Goal: Information Seeking & Learning: Learn about a topic

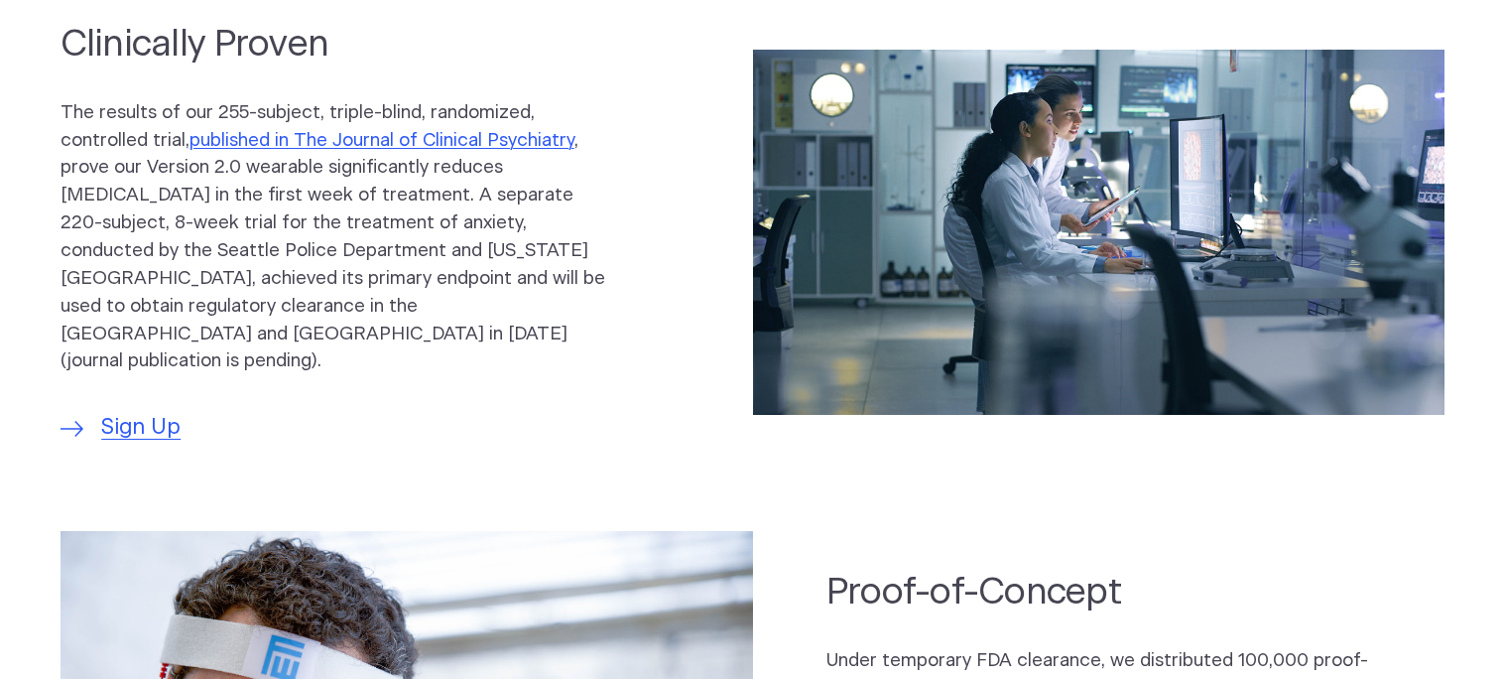
scroll to position [1035, 0]
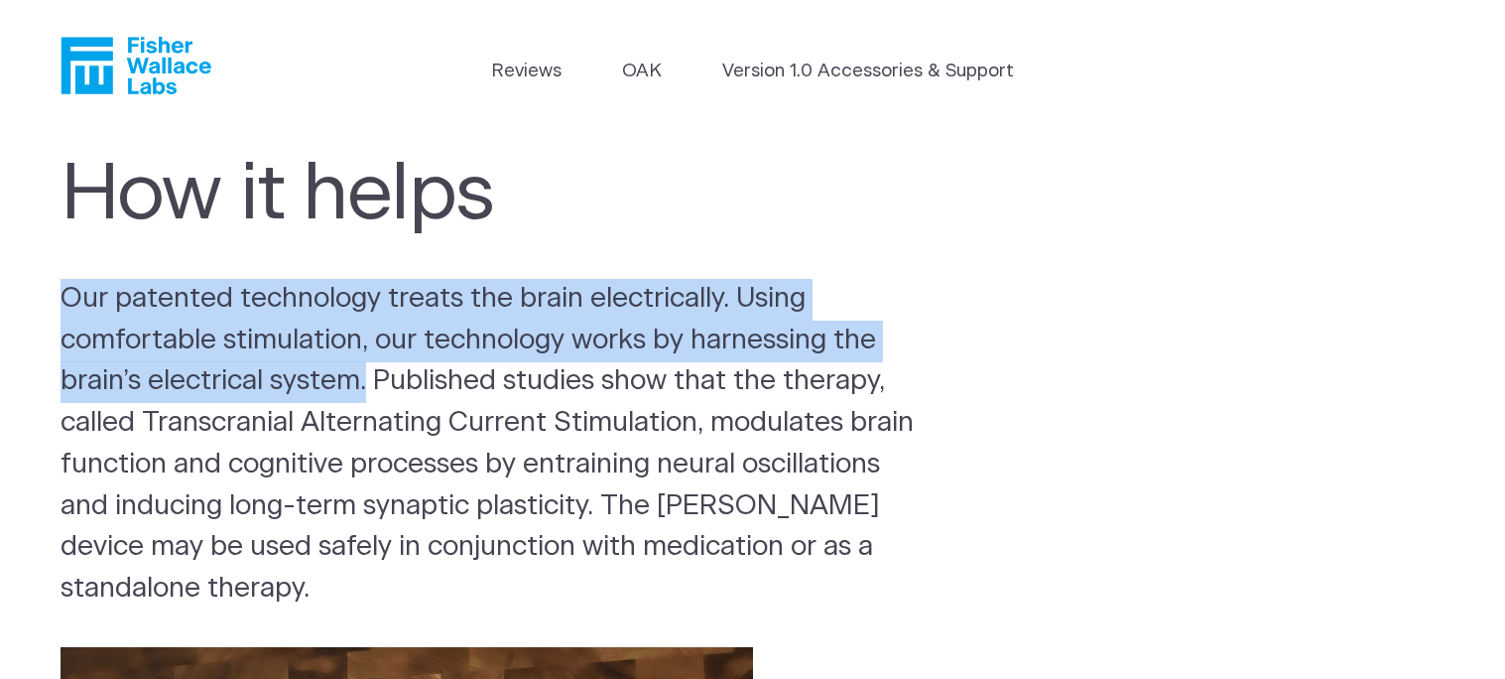
drag, startPoint x: 66, startPoint y: 299, endPoint x: 373, endPoint y: 390, distance: 319.8
click at [373, 390] on p "Our patented technology treats the brain electrically. Using comfortable stimul…" at bounding box center [494, 444] width 867 height 331
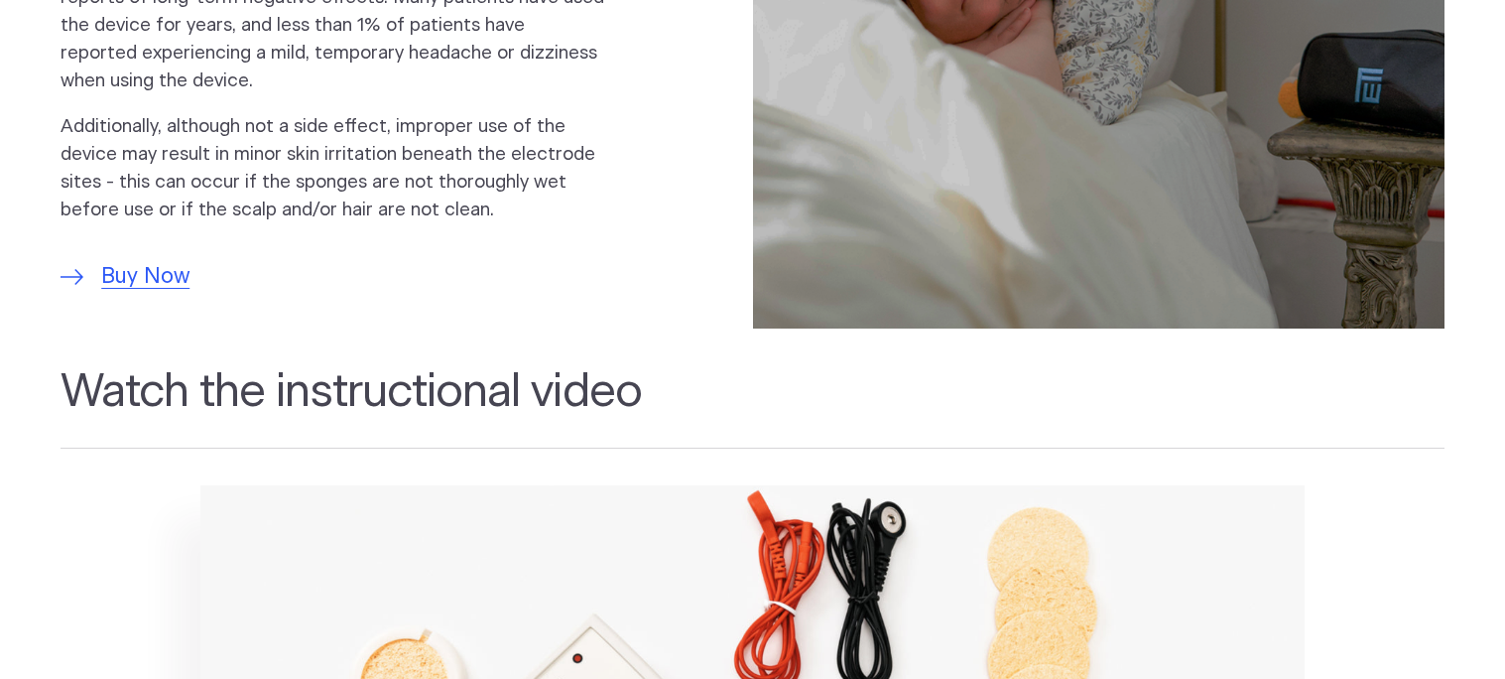
scroll to position [1605, 0]
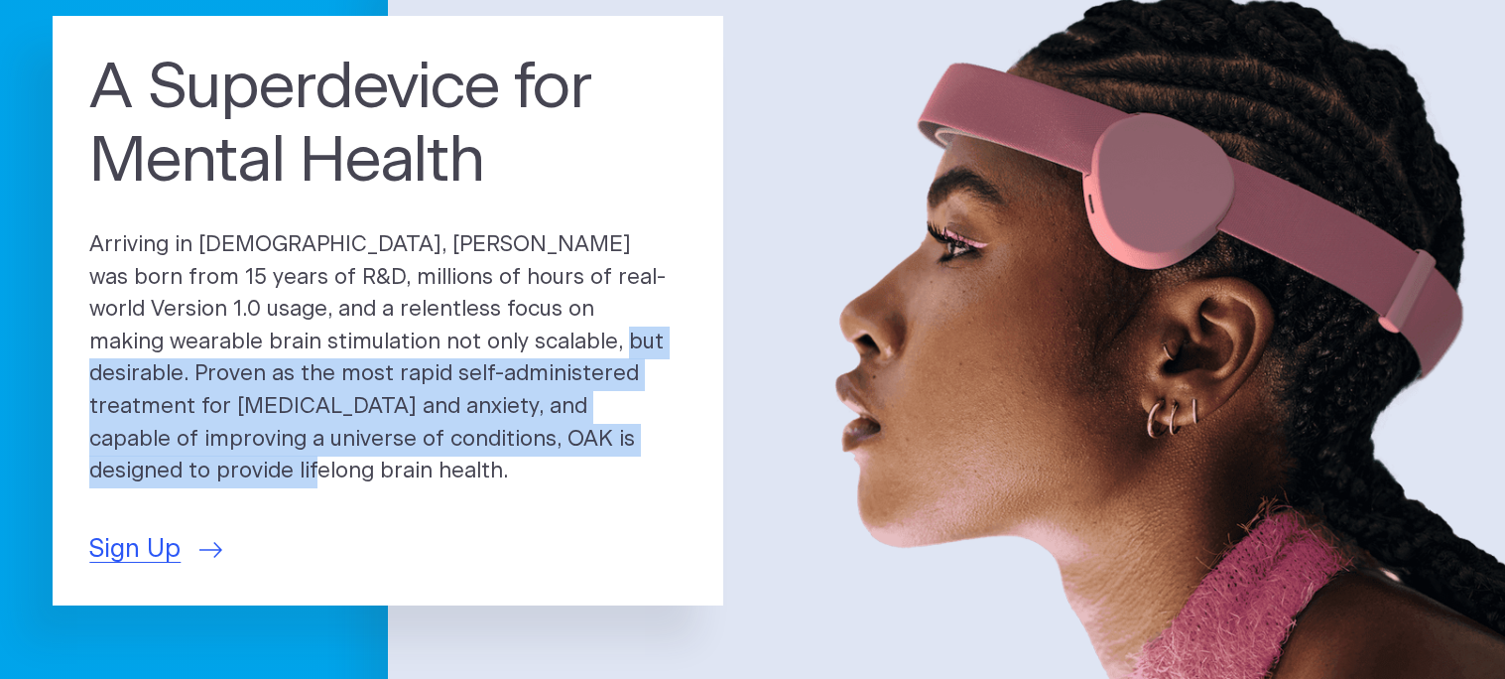
drag, startPoint x: 371, startPoint y: 354, endPoint x: 535, endPoint y: 458, distance: 194.0
click at [535, 458] on p "Arriving in 2025, OAK was born from 15 years of R&D, millions of hours of real-…" at bounding box center [387, 358] width 597 height 259
copy p "Proven as the most rapid self-administered treatment for depression and anxiety…"
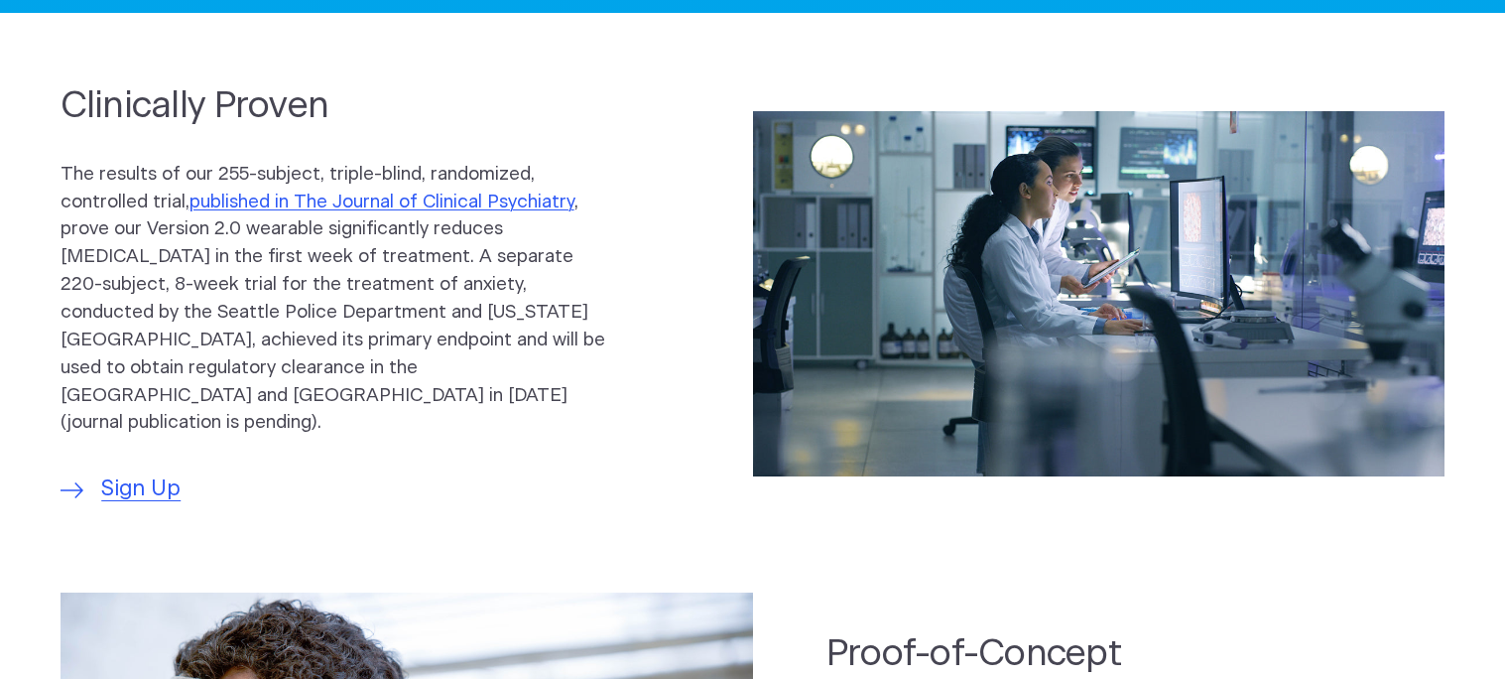
scroll to position [990, 0]
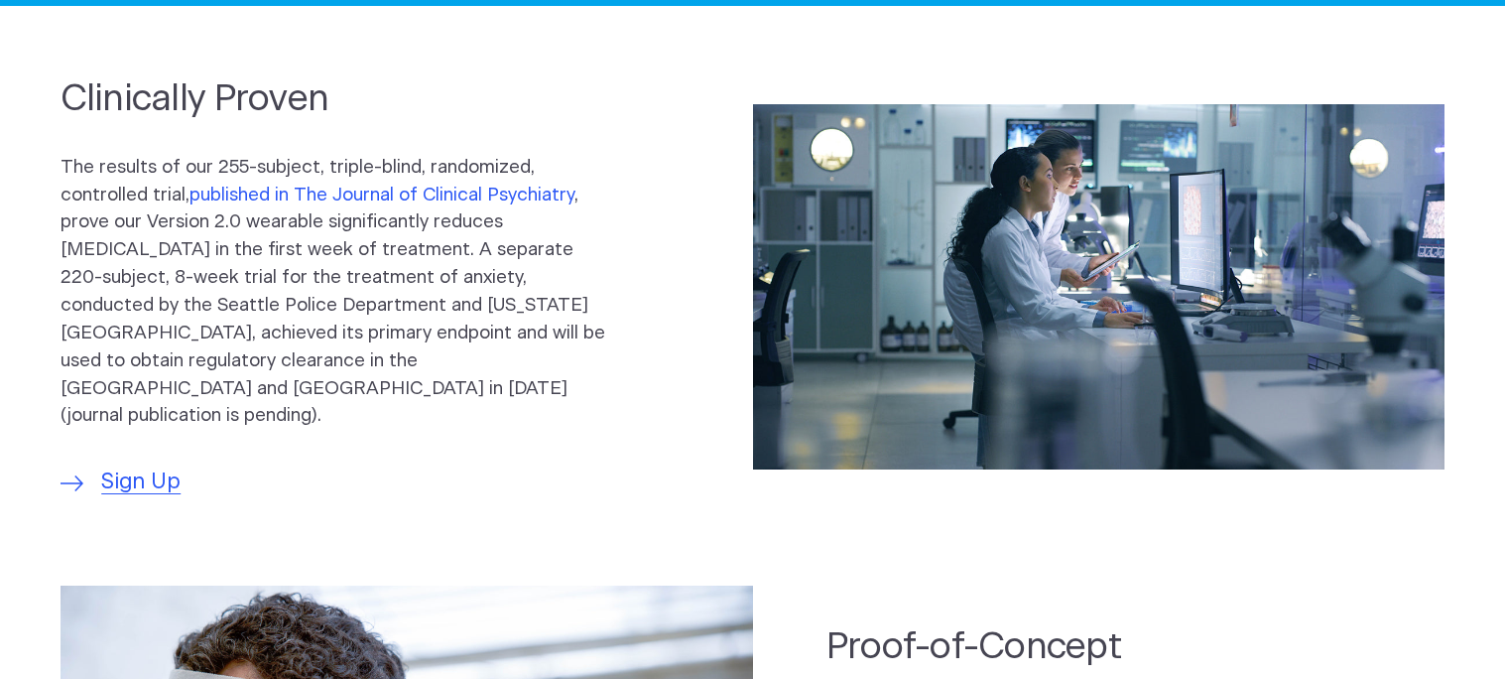
click at [559, 193] on link "published in The Journal of Clinical Psychiatry" at bounding box center [381, 195] width 385 height 19
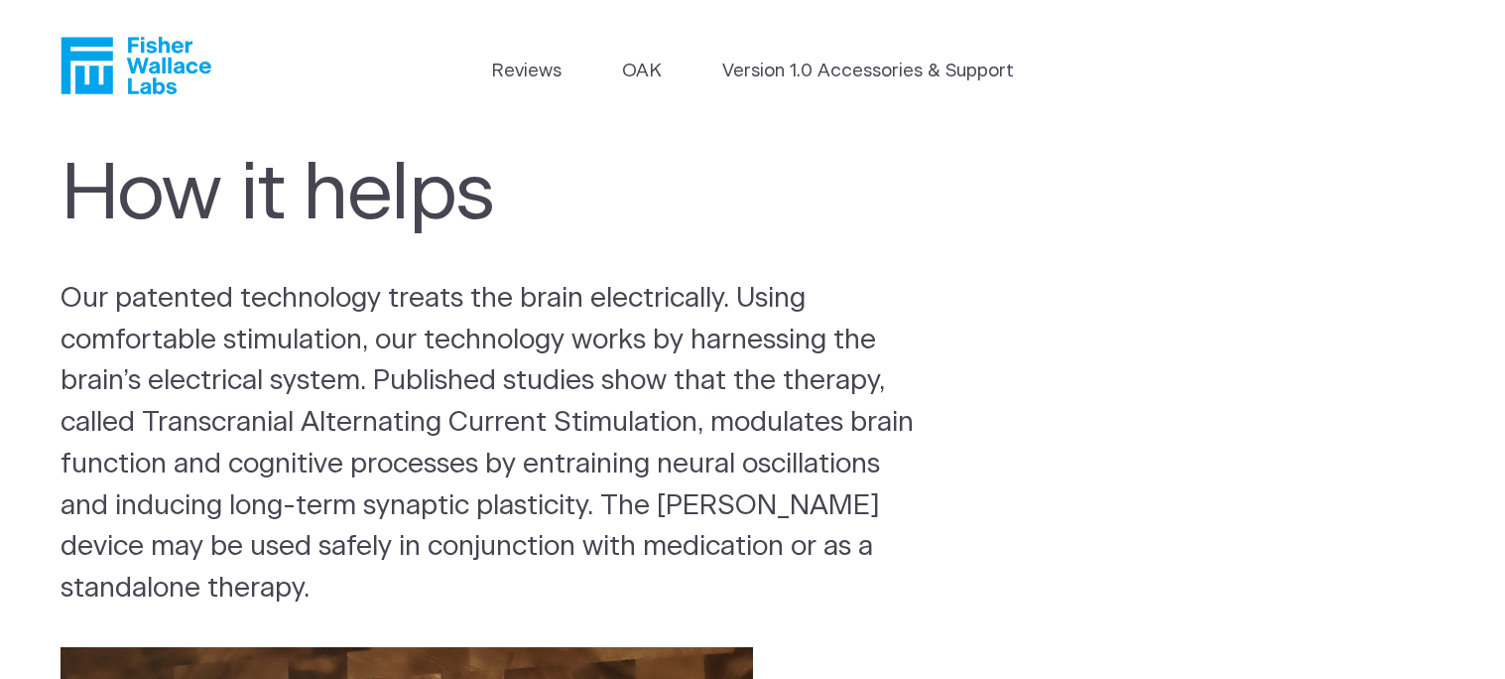
scroll to position [1605, 0]
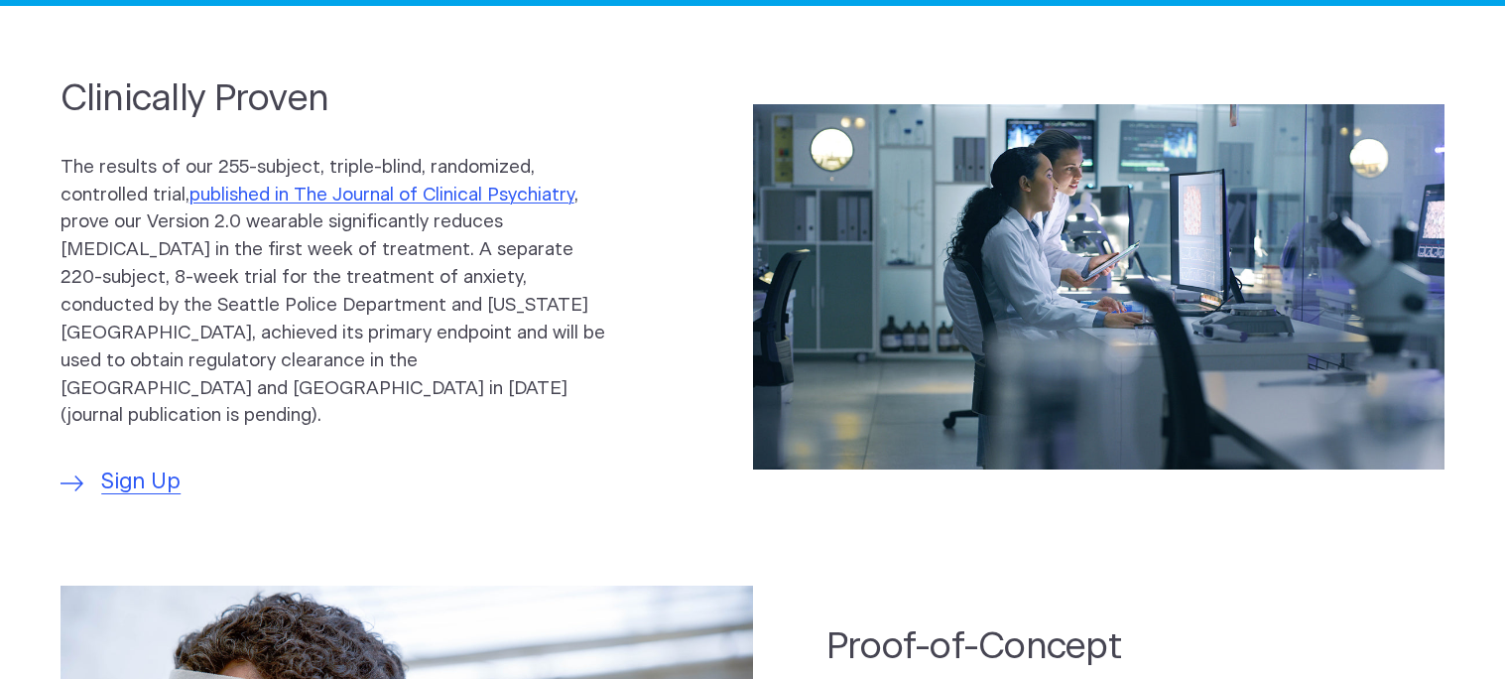
scroll to position [990, 0]
